Goal: Find specific page/section: Find specific page/section

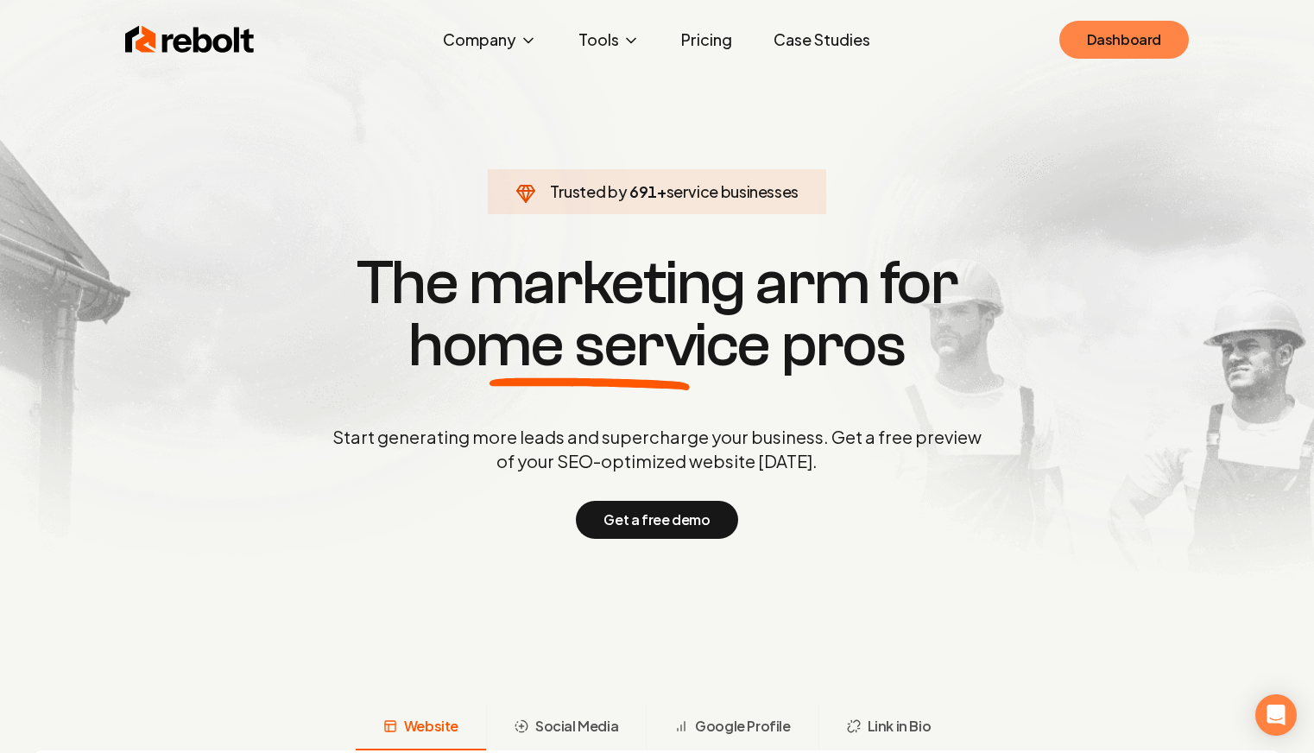
click at [1110, 38] on link "Dashboard" at bounding box center [1124, 40] width 130 height 38
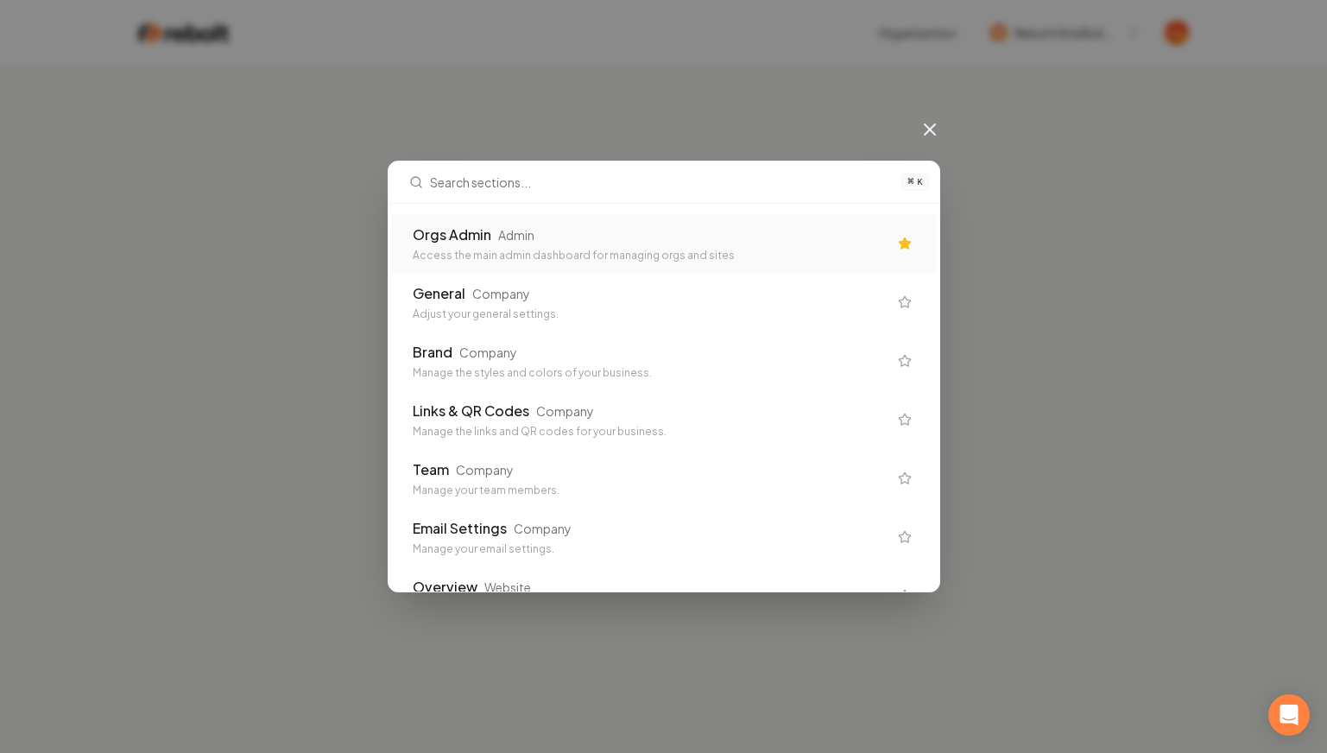
click at [603, 249] on div "Access the main admin dashboard for managing orgs and sites" at bounding box center [650, 256] width 475 height 14
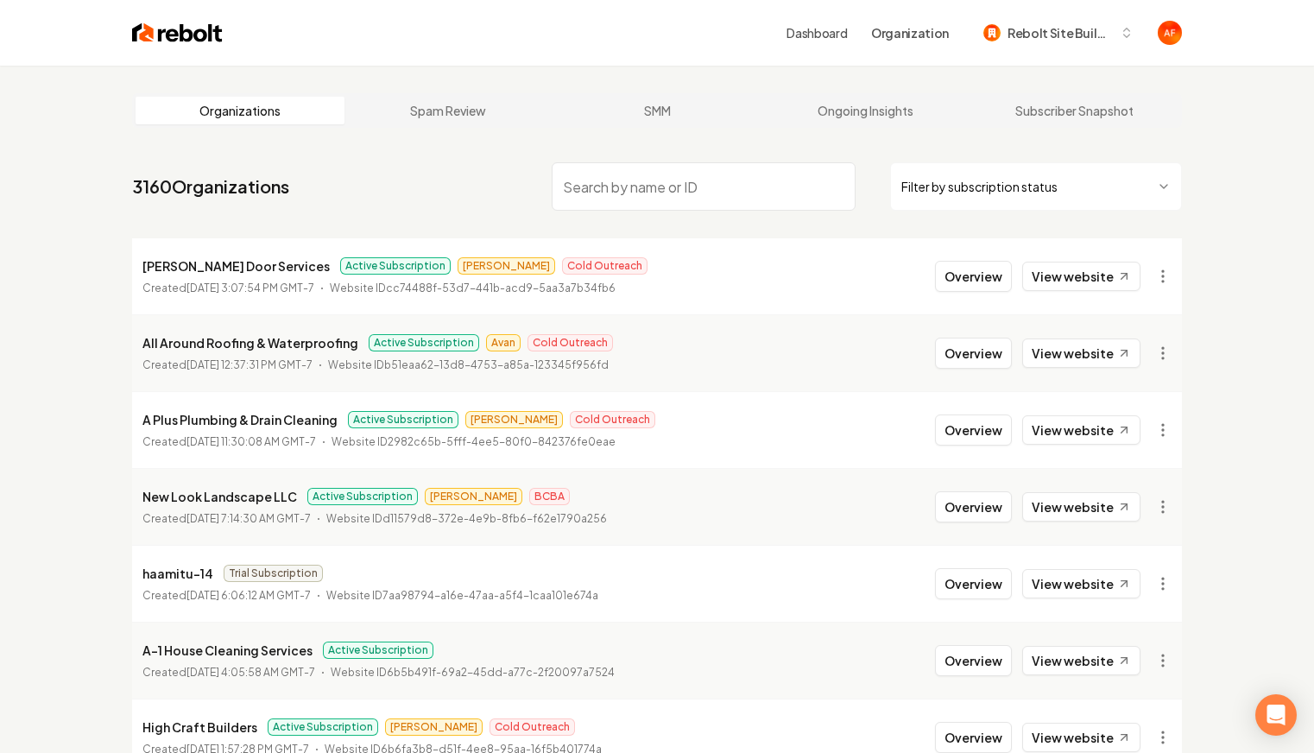
click at [590, 205] on input "search" at bounding box center [704, 186] width 304 height 48
click at [1077, 353] on link "View website" at bounding box center [1081, 352] width 118 height 29
click at [973, 351] on button "Overview" at bounding box center [973, 353] width 77 height 31
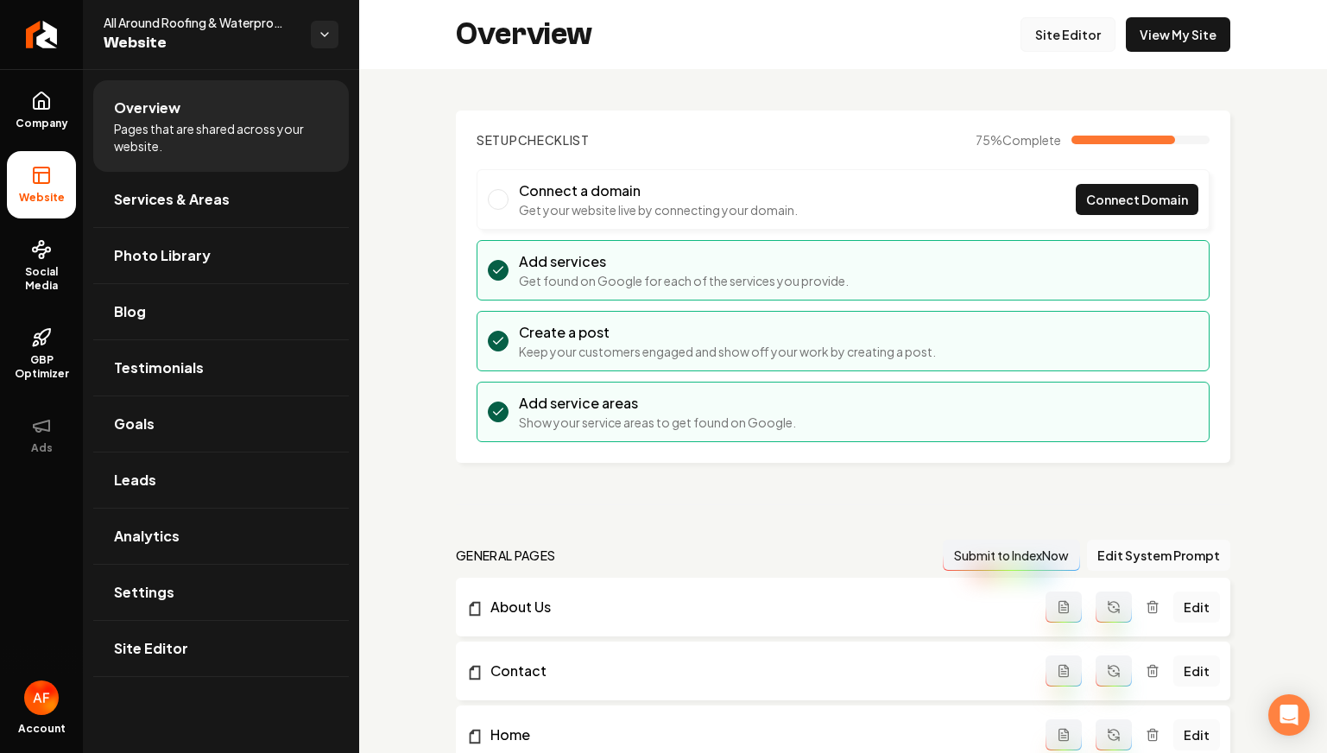
click at [1066, 36] on link "Site Editor" at bounding box center [1067, 34] width 95 height 35
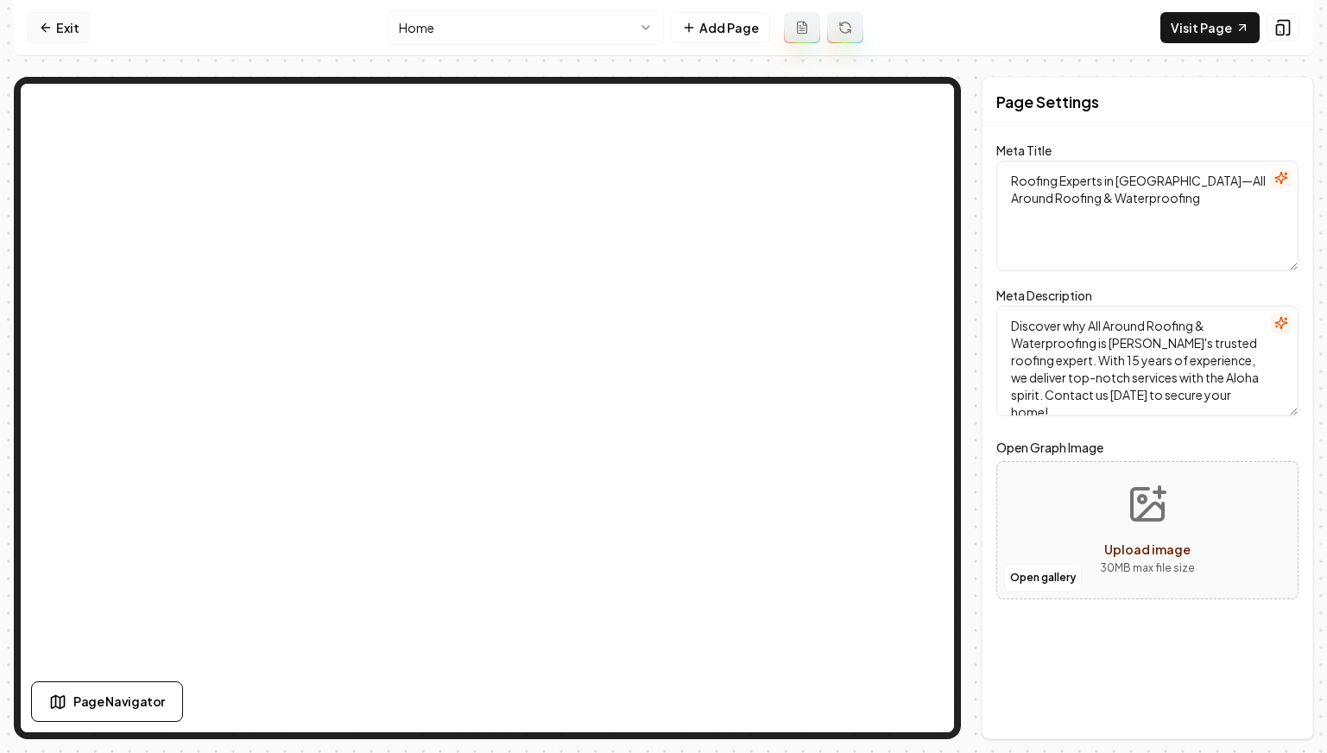
click at [76, 41] on link "Exit" at bounding box center [59, 27] width 63 height 31
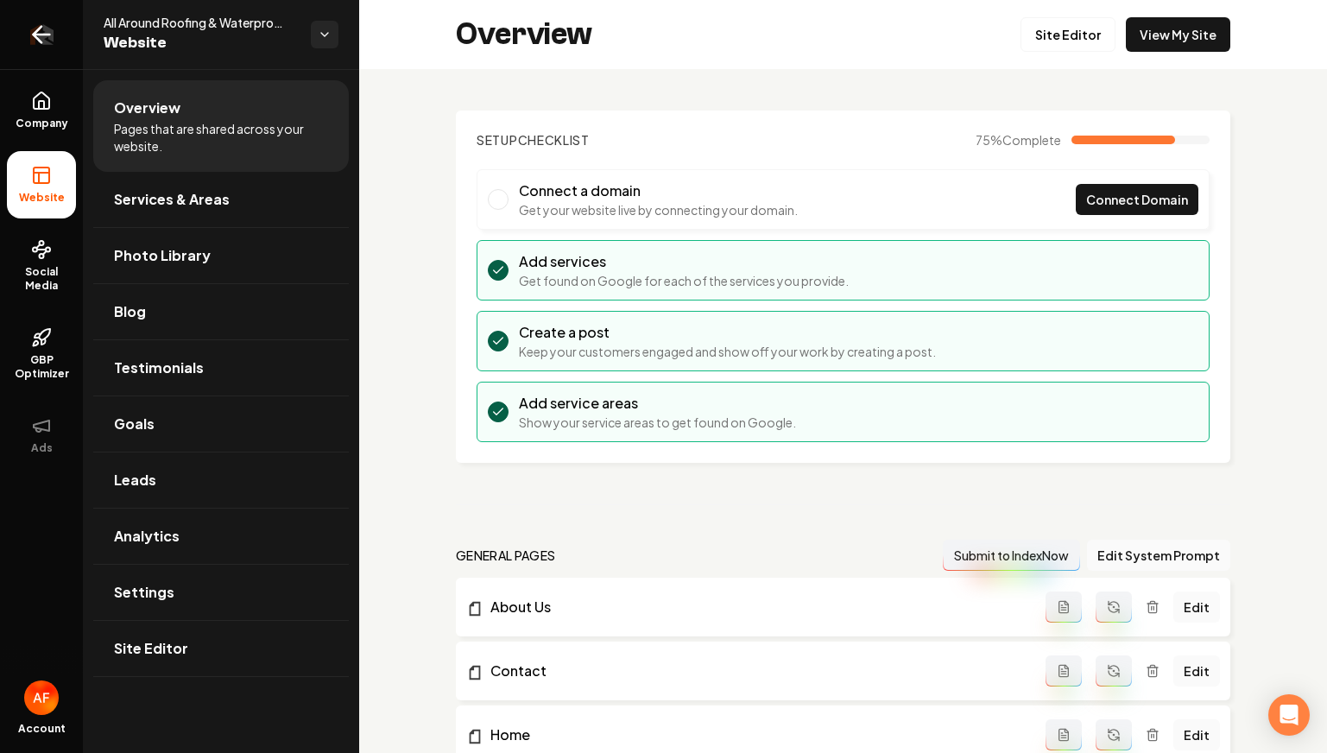
click at [47, 5] on link "Return to dashboard" at bounding box center [41, 34] width 83 height 69
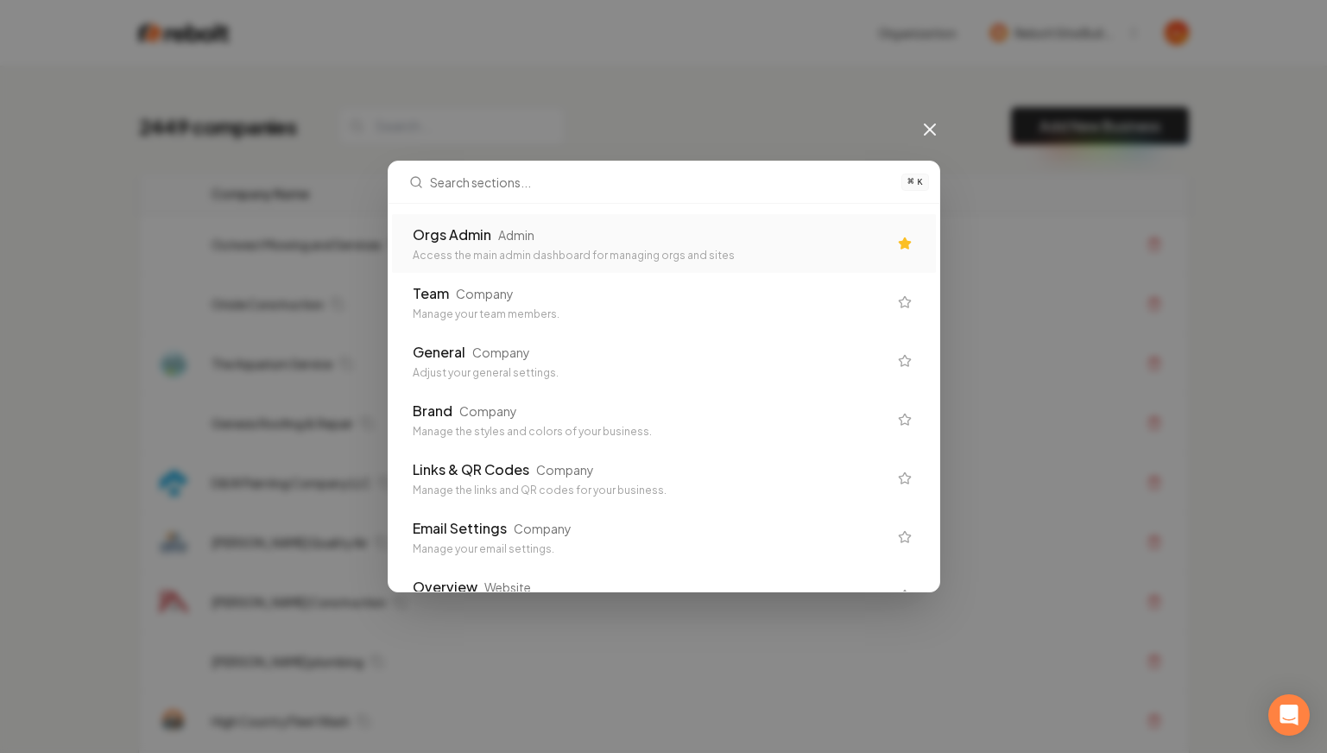
click at [452, 217] on div "Orgs Admin Admin Access the main admin dashboard for managing orgs and sites" at bounding box center [664, 243] width 544 height 59
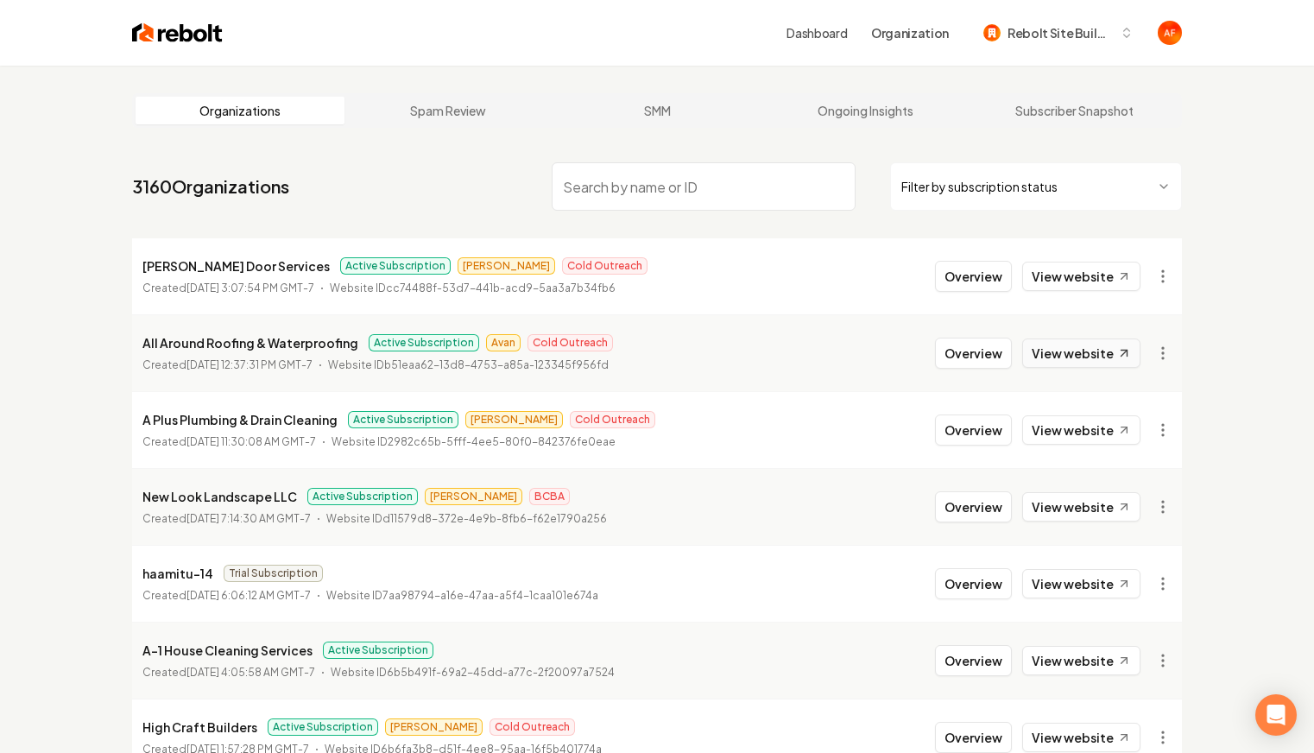
click at [1098, 357] on link "View website" at bounding box center [1081, 352] width 118 height 29
click at [1043, 268] on link "View website" at bounding box center [1081, 276] width 118 height 29
click at [1085, 288] on link "View website" at bounding box center [1081, 276] width 118 height 29
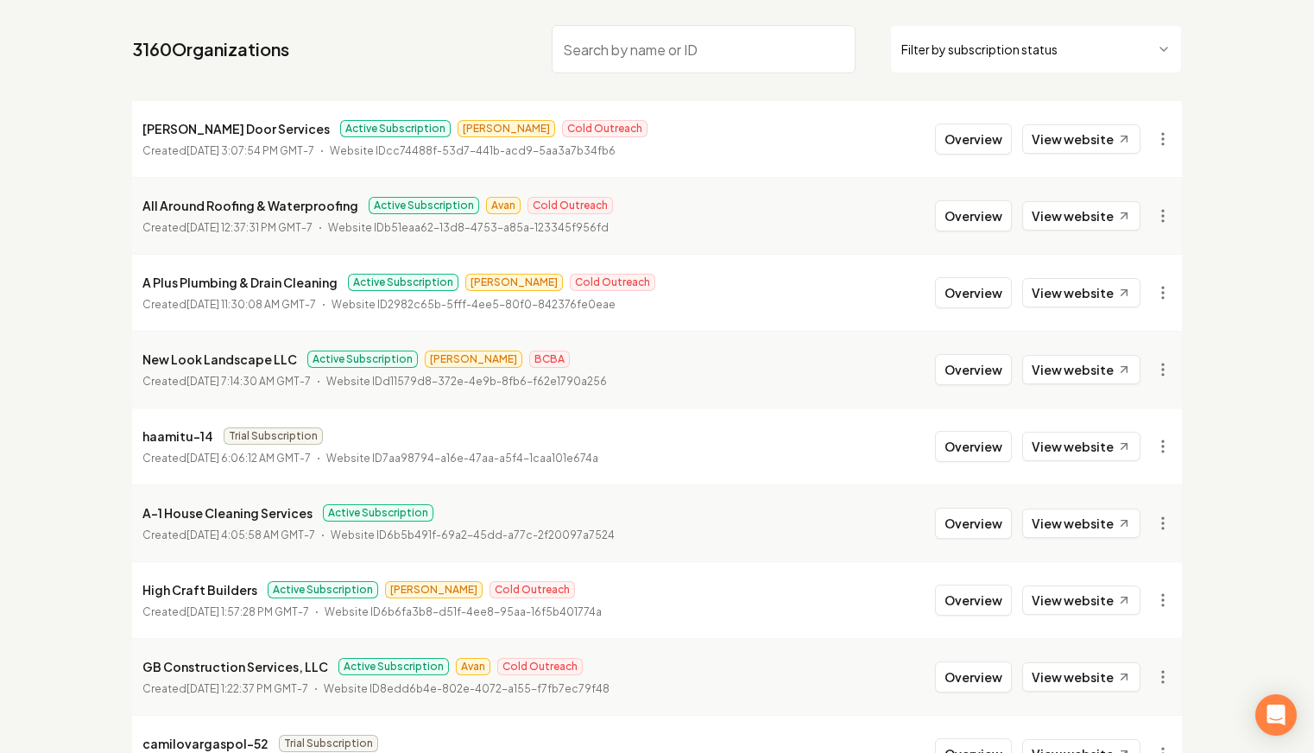
scroll to position [144, 0]
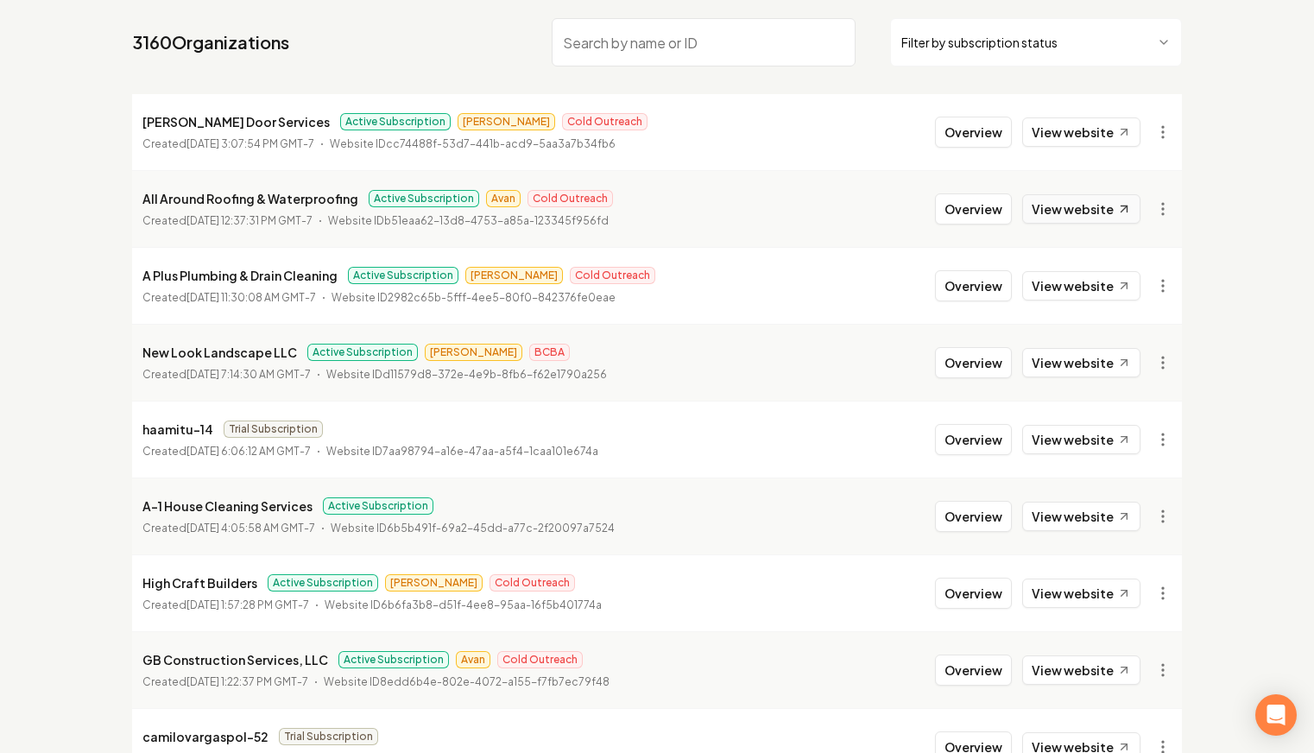
click at [1108, 214] on link "View website" at bounding box center [1081, 208] width 118 height 29
drag, startPoint x: 154, startPoint y: 193, endPoint x: 413, endPoint y: 190, distance: 259.0
click at [413, 190] on div "All Around Roofing & Waterproofing Active Subscription Avan Cold Outreach" at bounding box center [377, 198] width 471 height 21
click at [761, 167] on li "Cesar Garage Door Services Active Subscription James Cold Outreach Created Sept…" at bounding box center [657, 132] width 1050 height 76
click at [1104, 216] on link "View website" at bounding box center [1081, 208] width 118 height 29
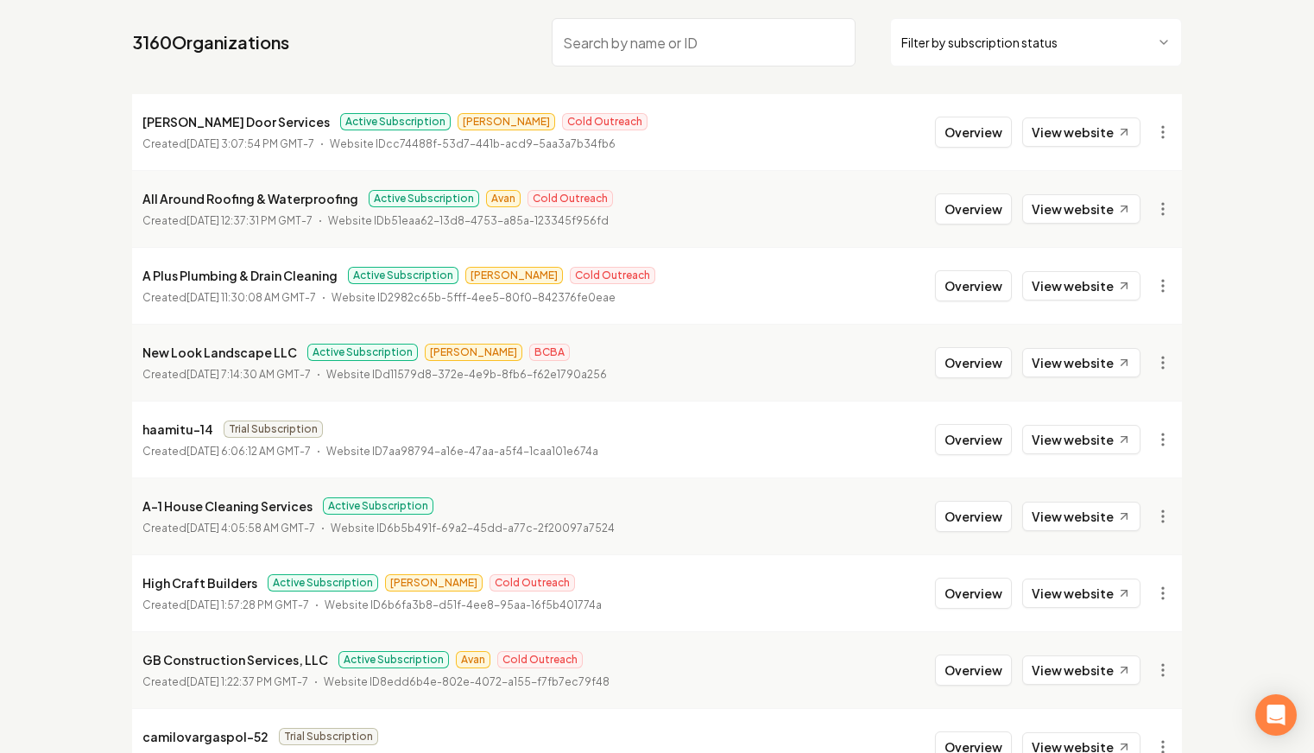
drag, startPoint x: 654, startPoint y: 11, endPoint x: 647, endPoint y: 26, distance: 16.6
click at [654, 11] on nav "3160 Organizations Filter by subscription status" at bounding box center [657, 49] width 1050 height 76
click at [647, 26] on input "search" at bounding box center [704, 42] width 304 height 48
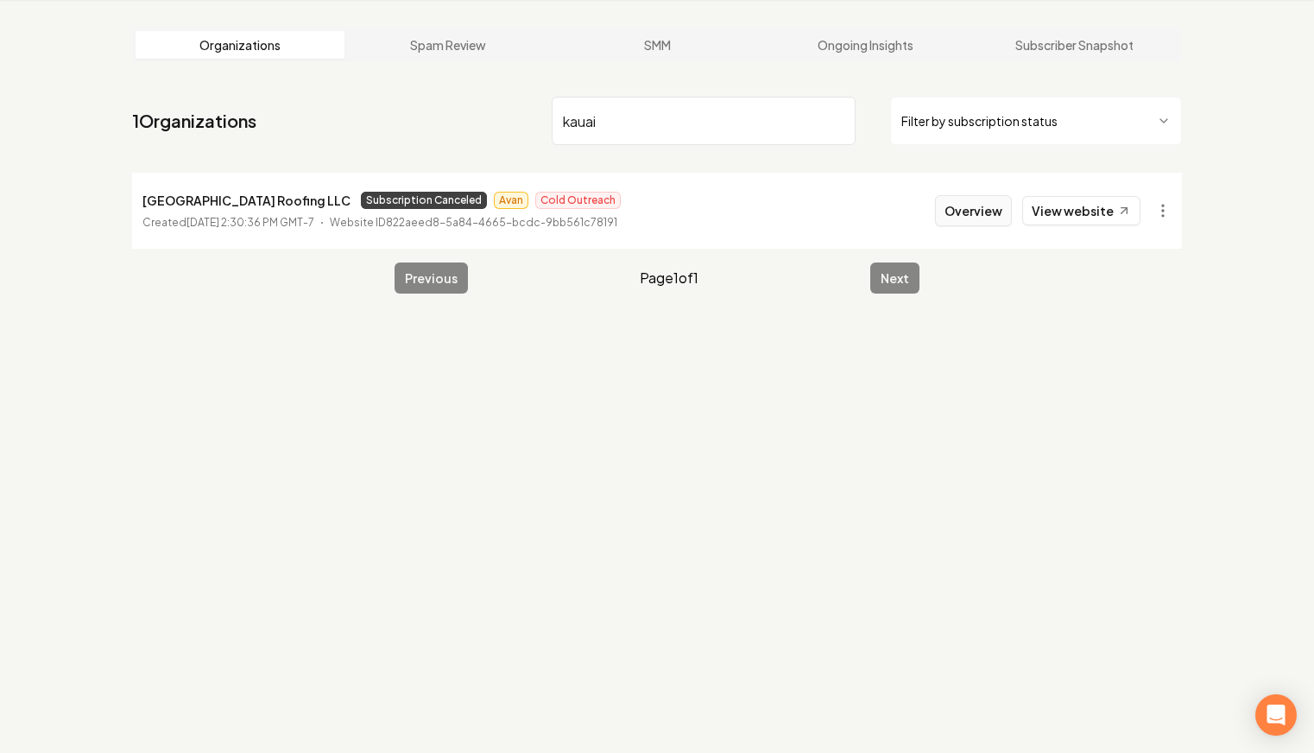
type input "kauai"
click at [956, 211] on button "Overview" at bounding box center [973, 210] width 77 height 31
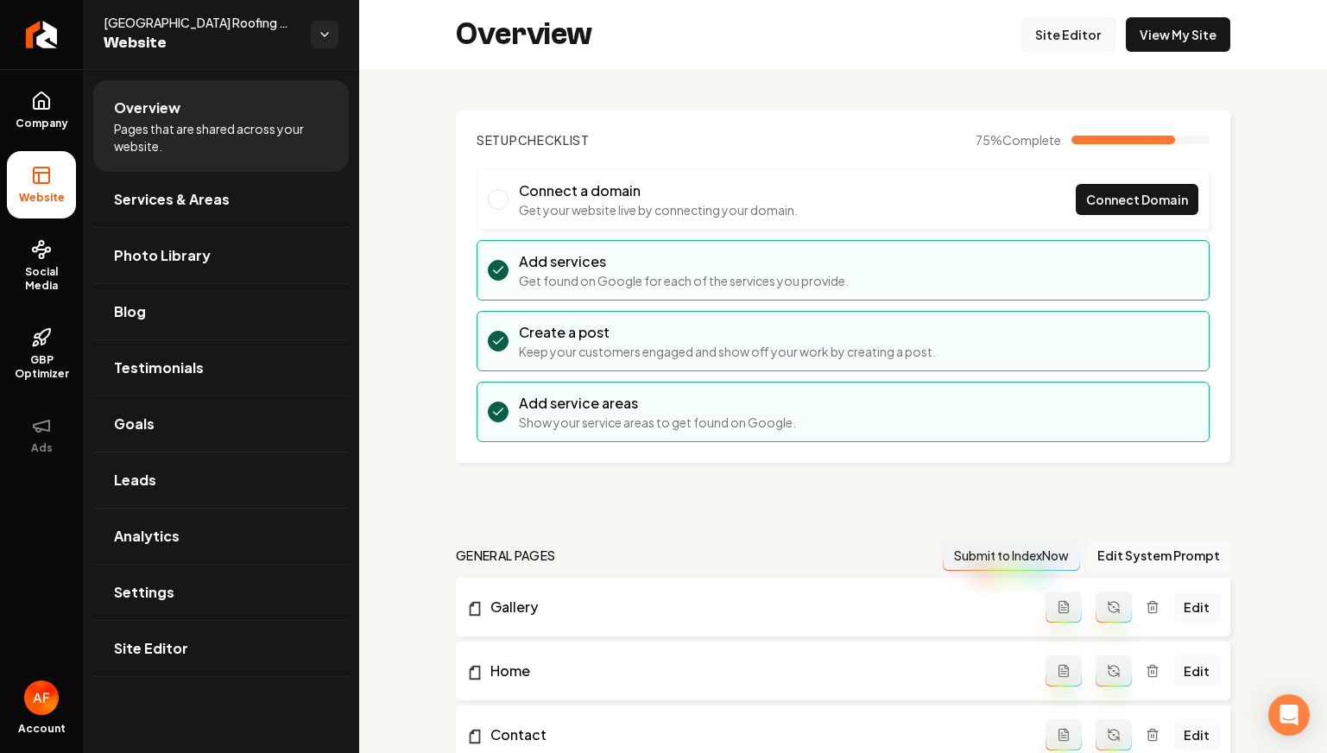
click at [1078, 33] on link "Site Editor" at bounding box center [1067, 34] width 95 height 35
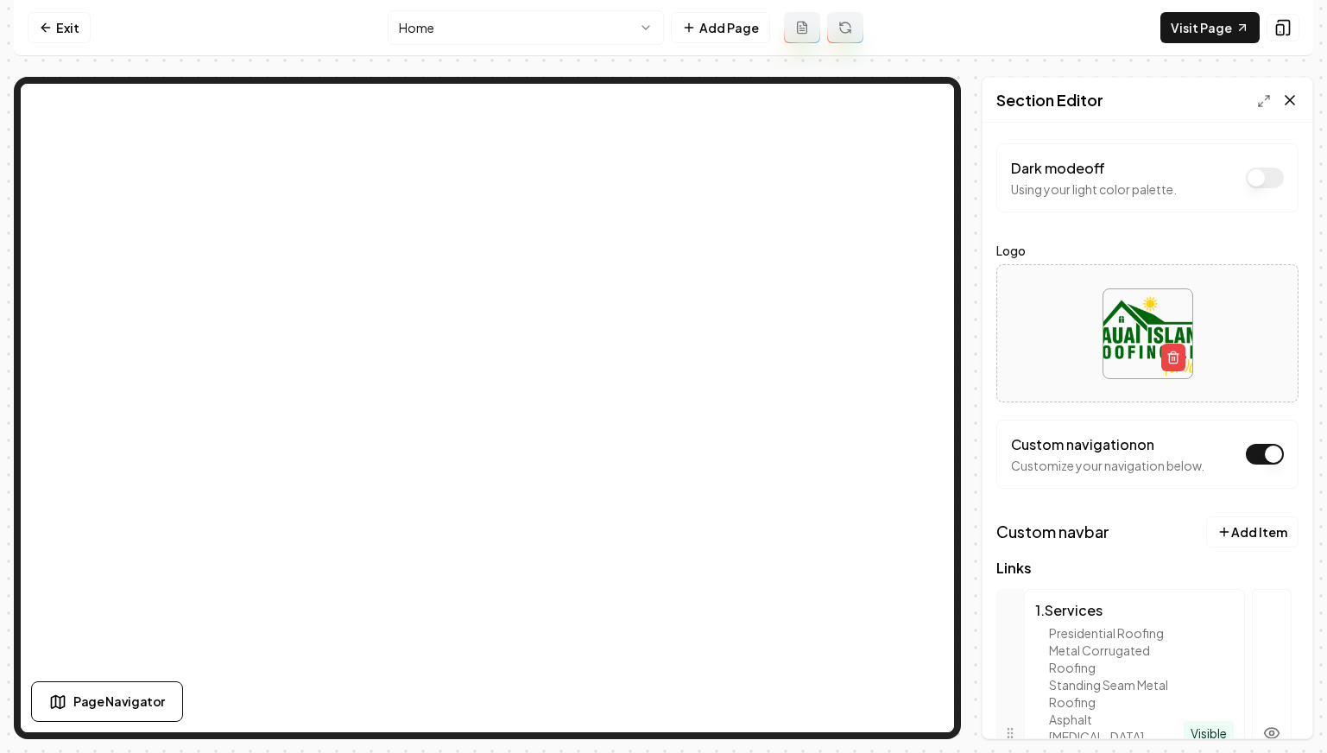
click at [1282, 95] on icon at bounding box center [1289, 100] width 17 height 17
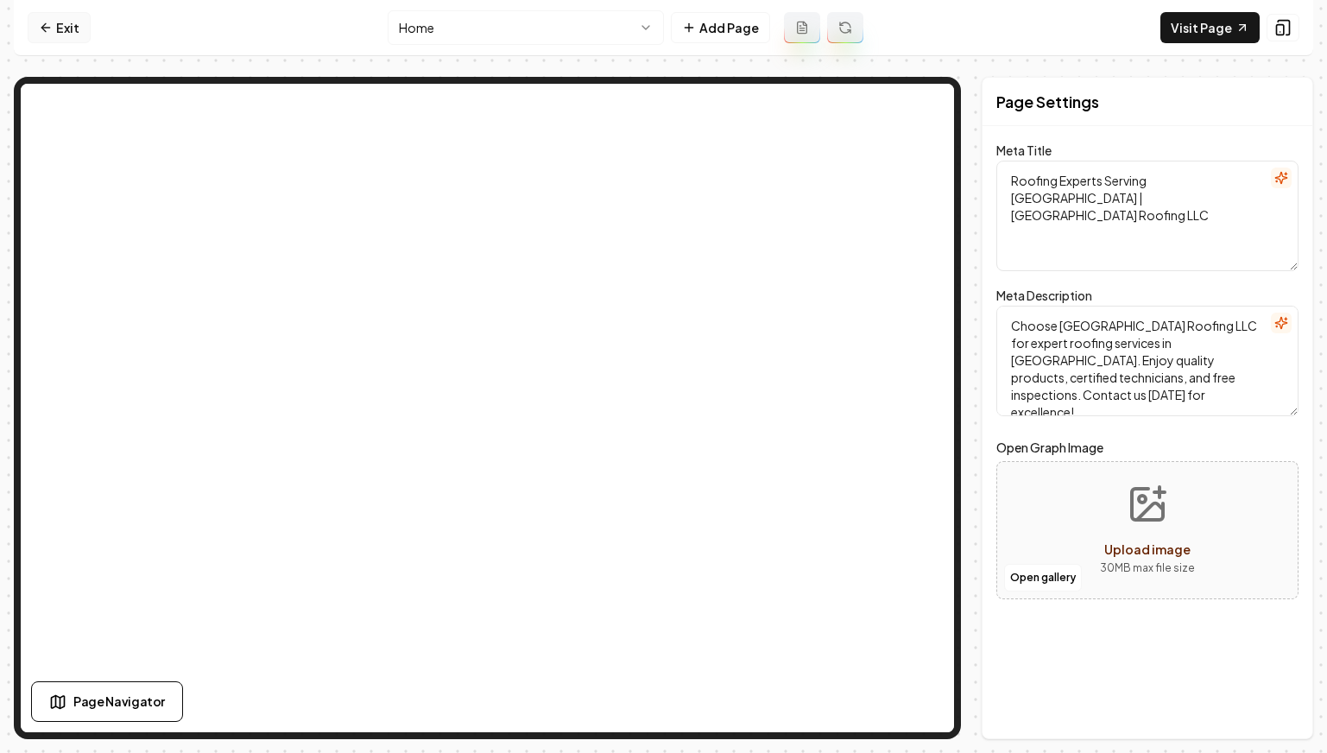
click at [79, 22] on link "Exit" at bounding box center [59, 27] width 63 height 31
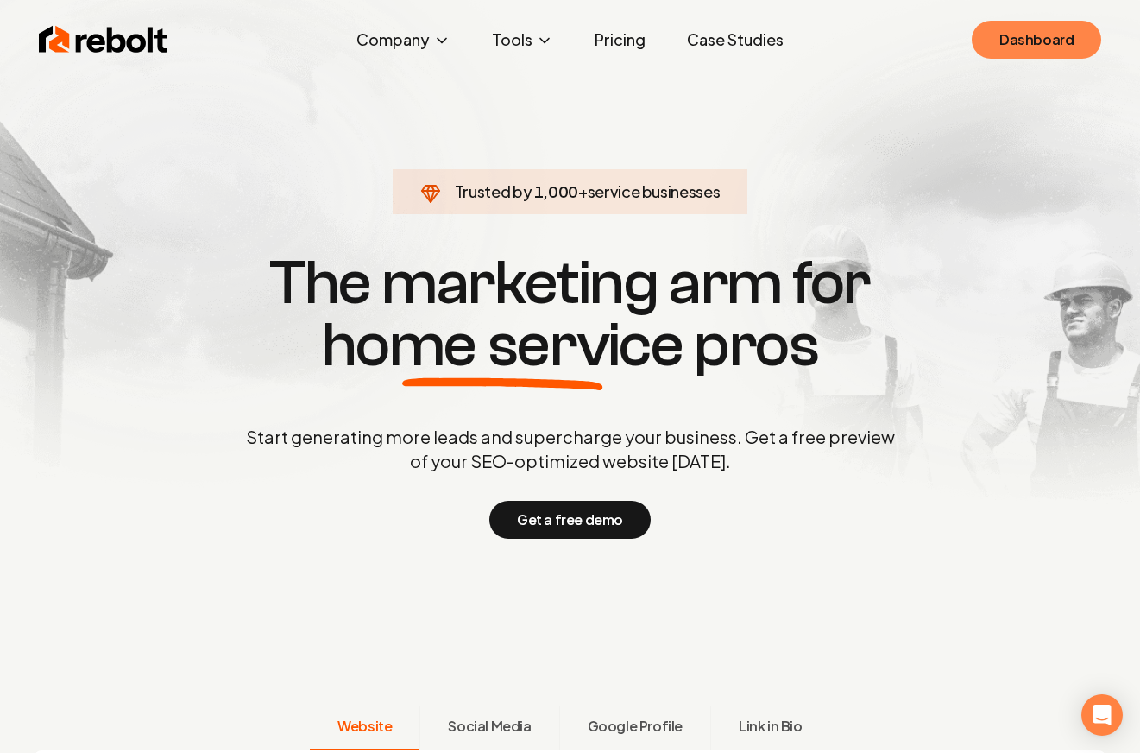
click at [1013, 38] on link "Dashboard" at bounding box center [1037, 40] width 130 height 38
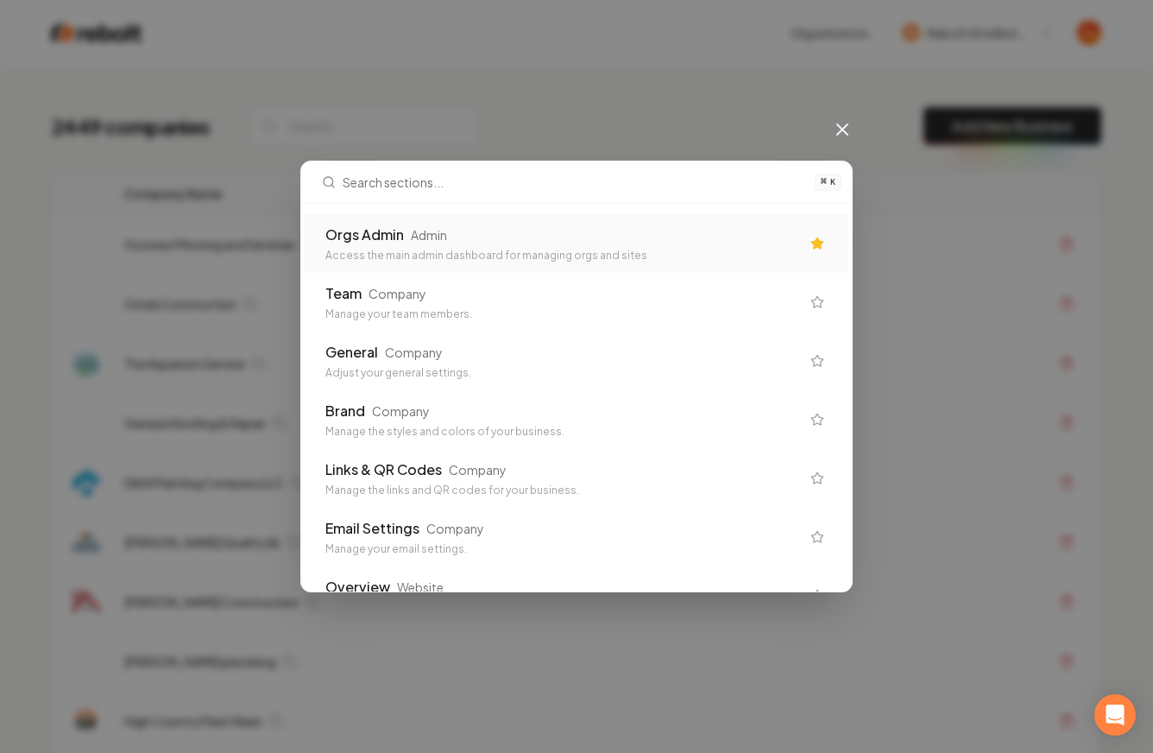
click at [445, 233] on div "Admin" at bounding box center [429, 234] width 36 height 17
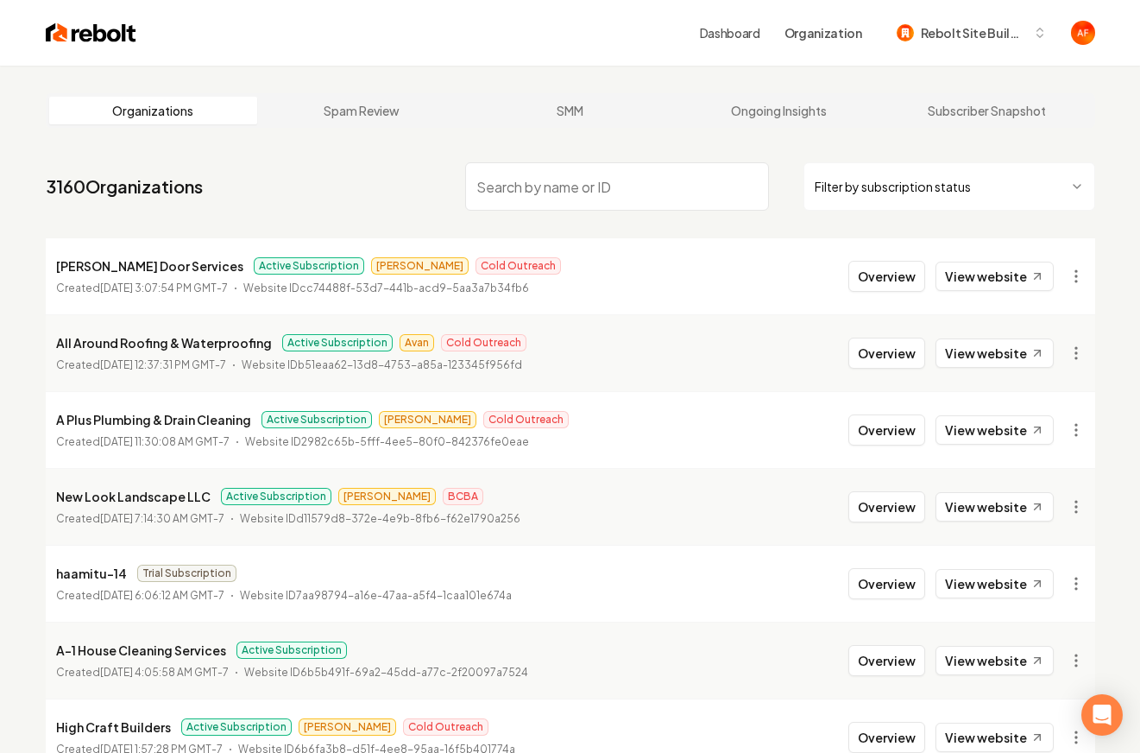
click at [622, 193] on input "search" at bounding box center [617, 186] width 304 height 48
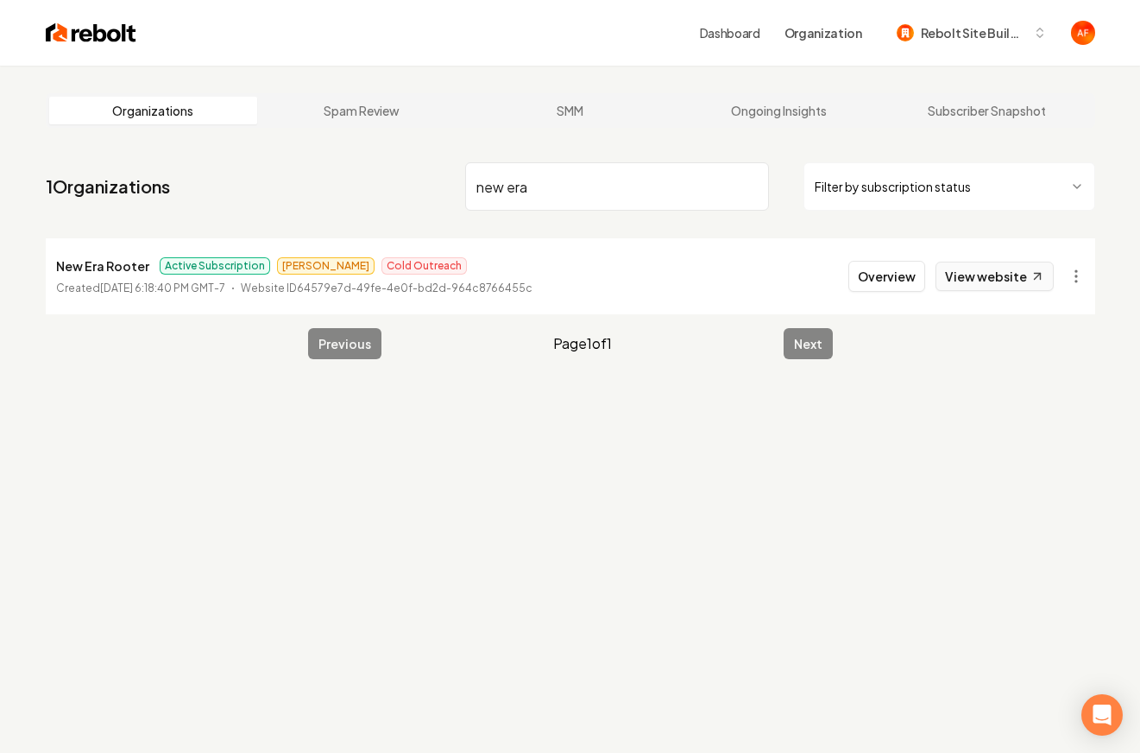
type input "new era"
click at [991, 276] on link "View website" at bounding box center [995, 276] width 118 height 29
